Goal: Information Seeking & Learning: Check status

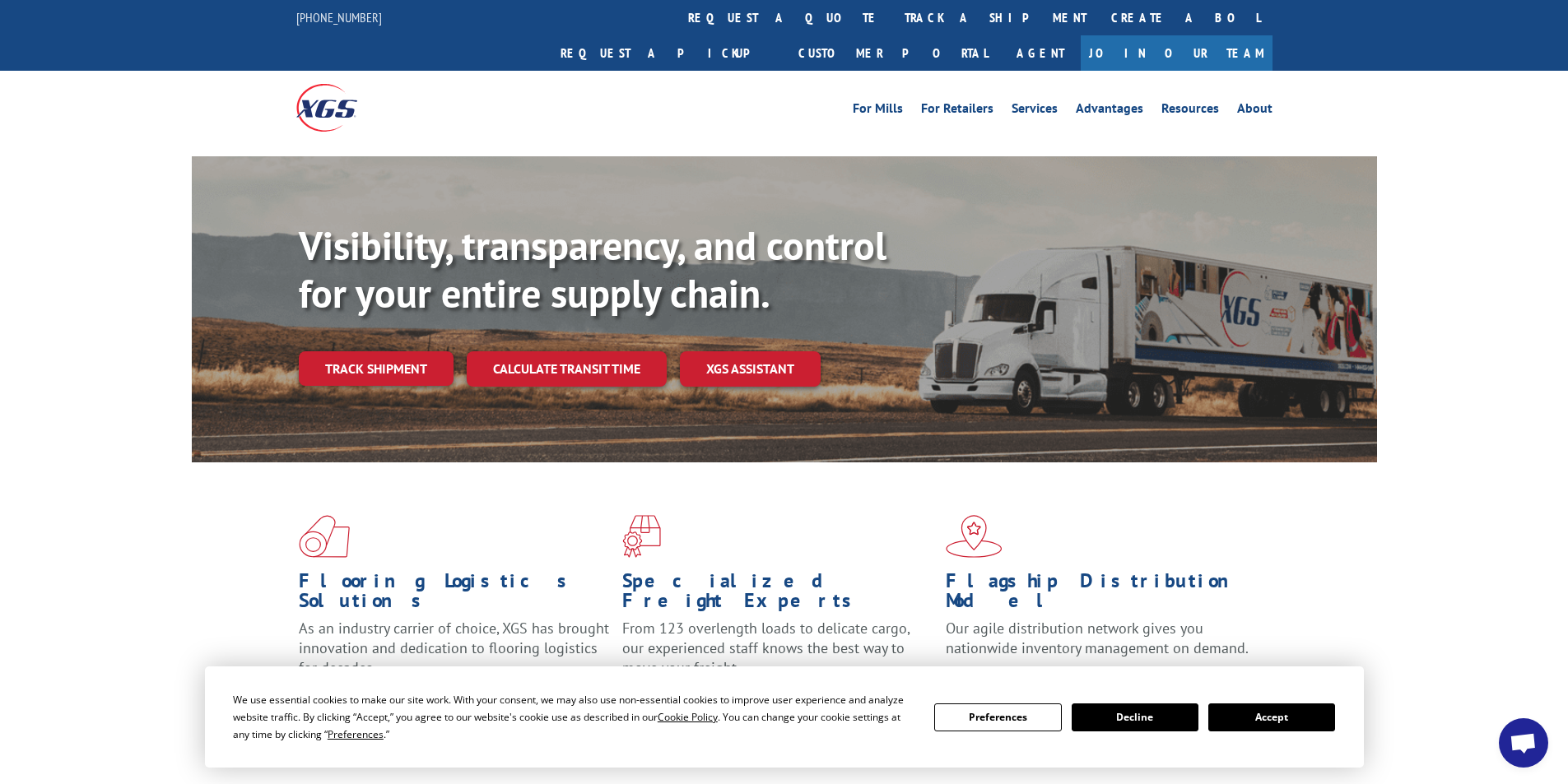
click at [892, 16] on link "track a shipment" at bounding box center [995, 18] width 206 height 35
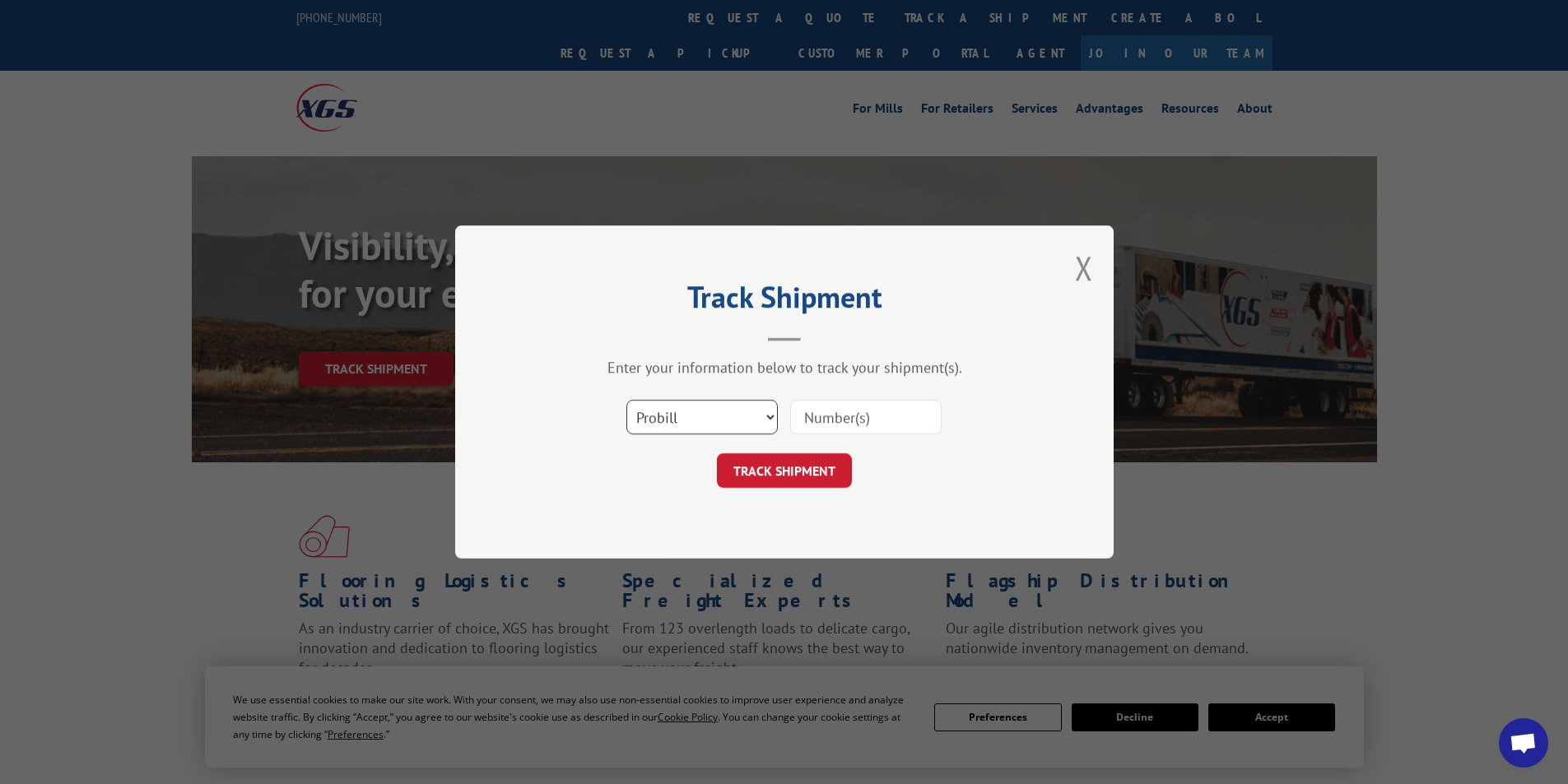
click at [766, 418] on select "Select category... Probill BOL PO" at bounding box center [701, 416] width 152 height 34
select select "po"
click at [626, 400] on select "Select category... Probill BOL PO" at bounding box center [701, 416] width 152 height 34
click at [837, 413] on input at bounding box center [866, 416] width 152 height 34
type input "rt308127"
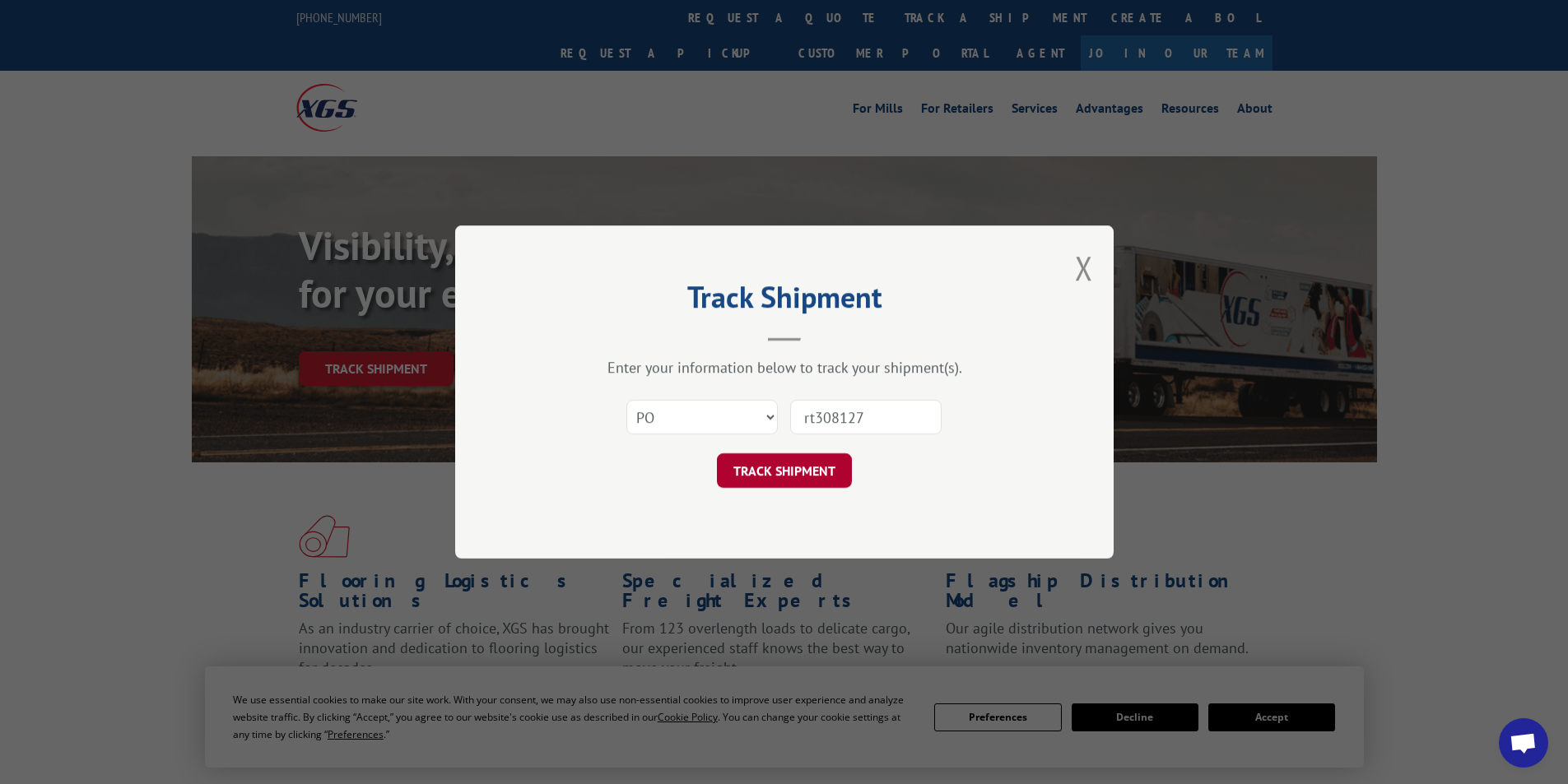
click at [792, 478] on button "TRACK SHIPMENT" at bounding box center [784, 470] width 135 height 34
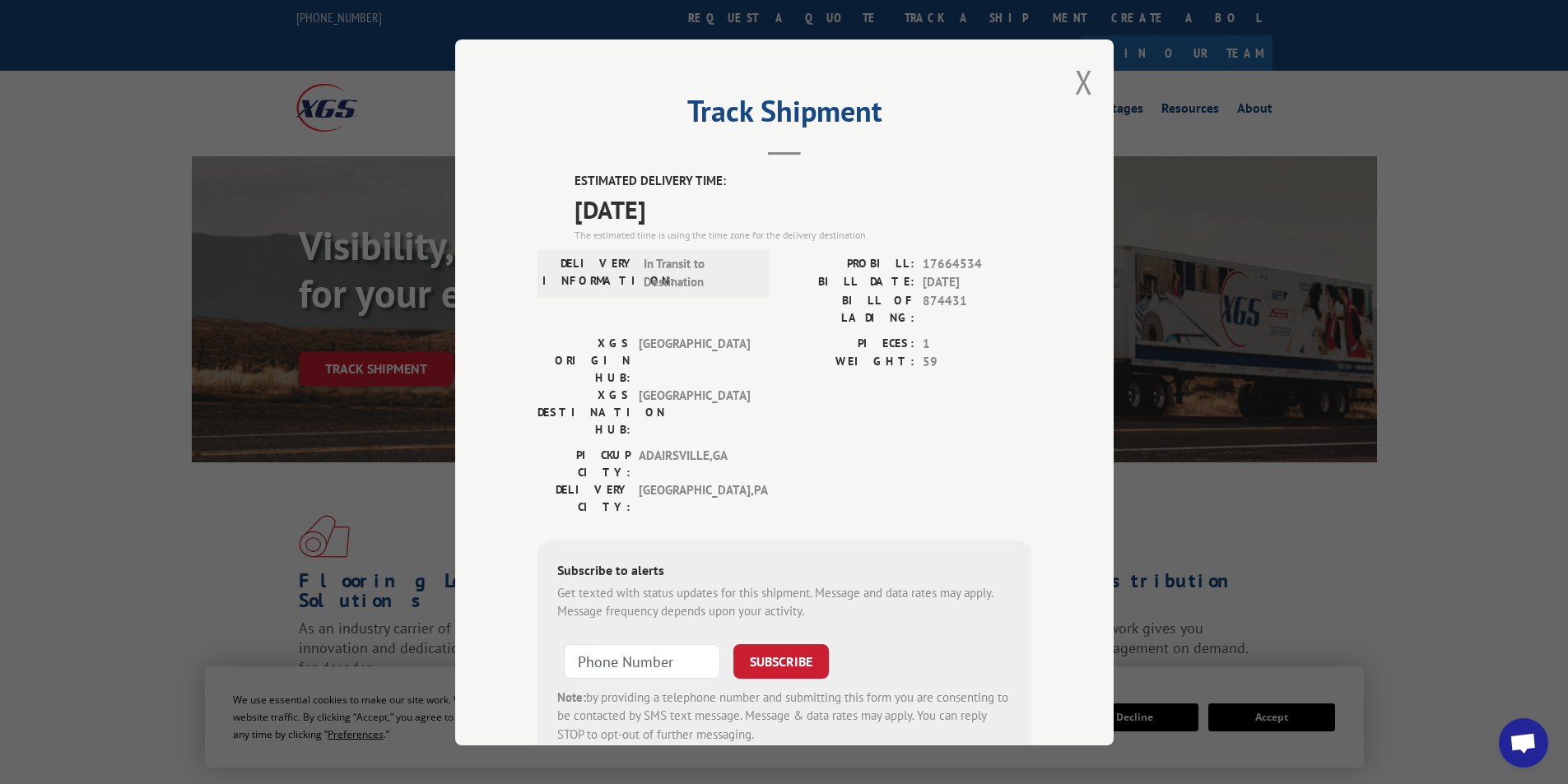
click at [786, 446] on div "PICKUP CITY: [GEOGRAPHIC_DATA] , [GEOGRAPHIC_DATA] [GEOGRAPHIC_DATA]: [GEOGRAPH…" at bounding box center [784, 484] width 494 height 77
click at [974, 301] on span "874431" at bounding box center [976, 308] width 109 height 34
click at [977, 300] on span "874431" at bounding box center [976, 308] width 109 height 34
click at [935, 334] on span "1" at bounding box center [976, 343] width 109 height 19
click at [1078, 80] on button "Close modal" at bounding box center [1084, 81] width 19 height 44
